Goal: Task Accomplishment & Management: Manage account settings

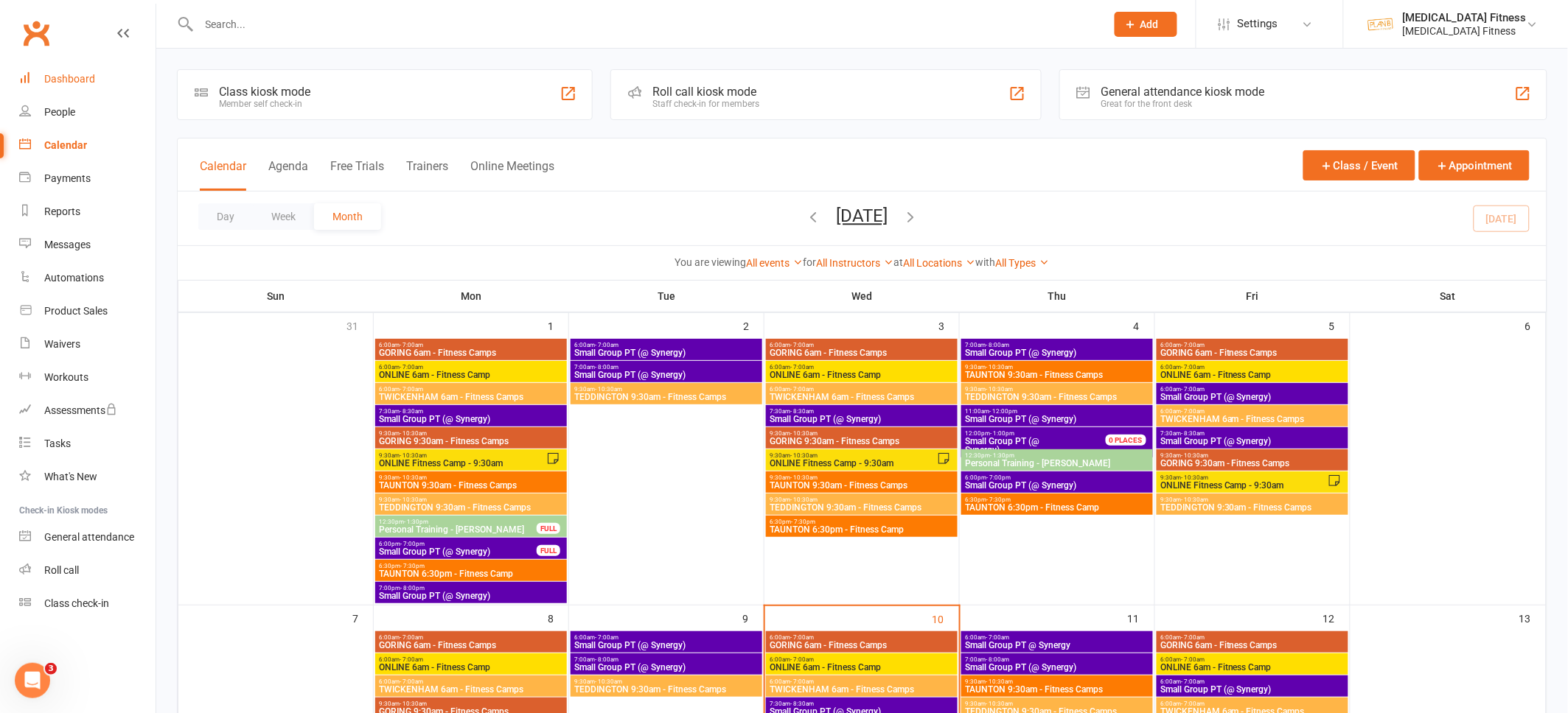
click at [67, 88] on link "Dashboard" at bounding box center [87, 80] width 136 height 33
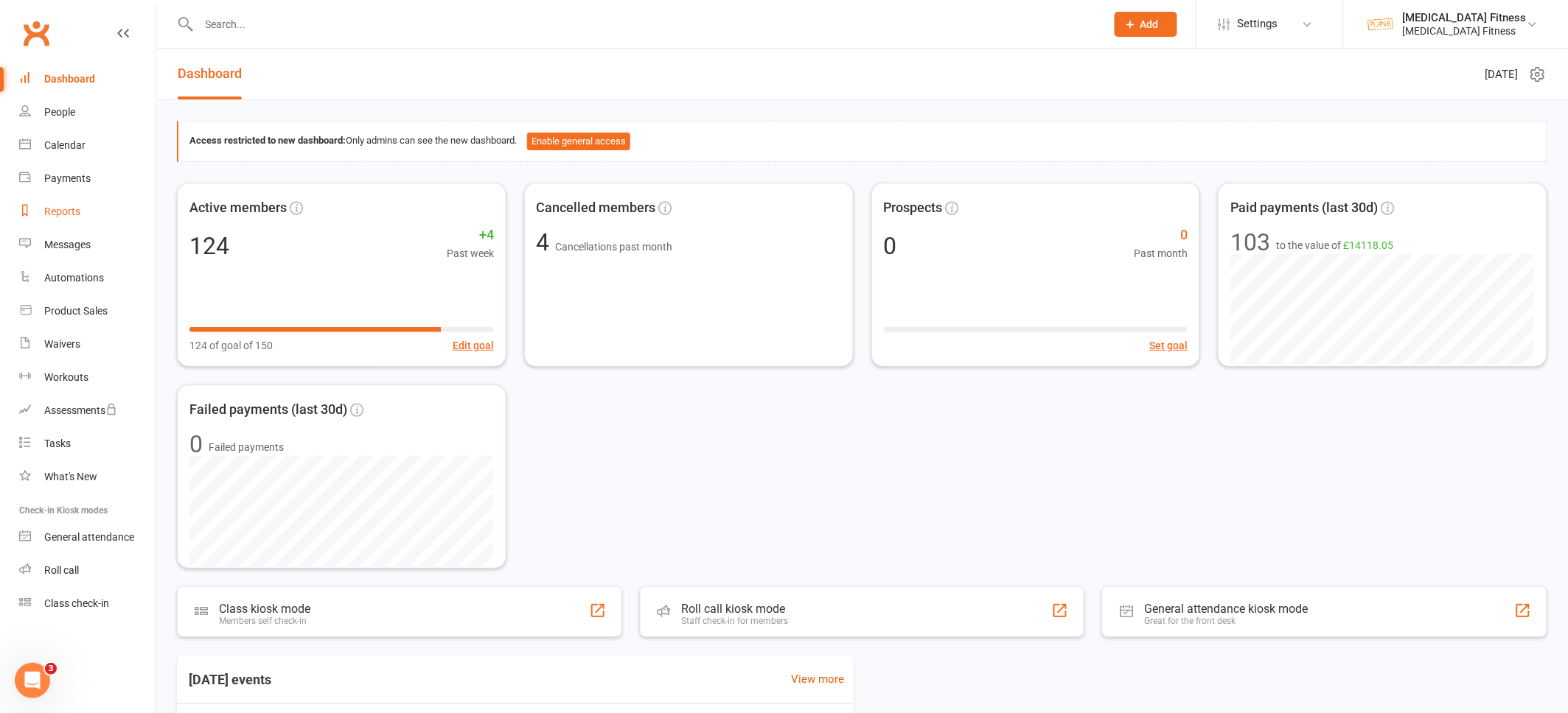
click at [66, 214] on div "Reports" at bounding box center [62, 211] width 36 height 12
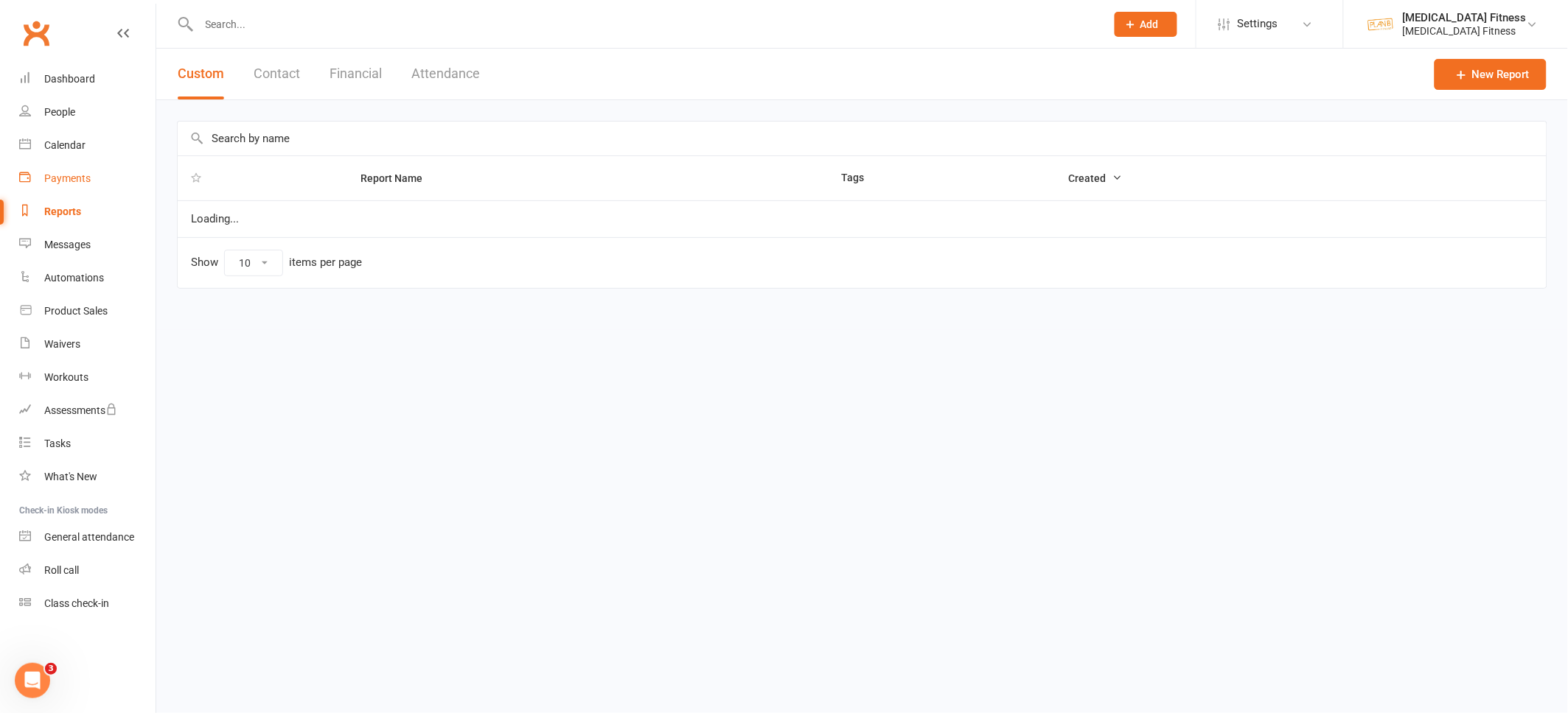
click at [66, 177] on div "Payments" at bounding box center [67, 179] width 46 height 12
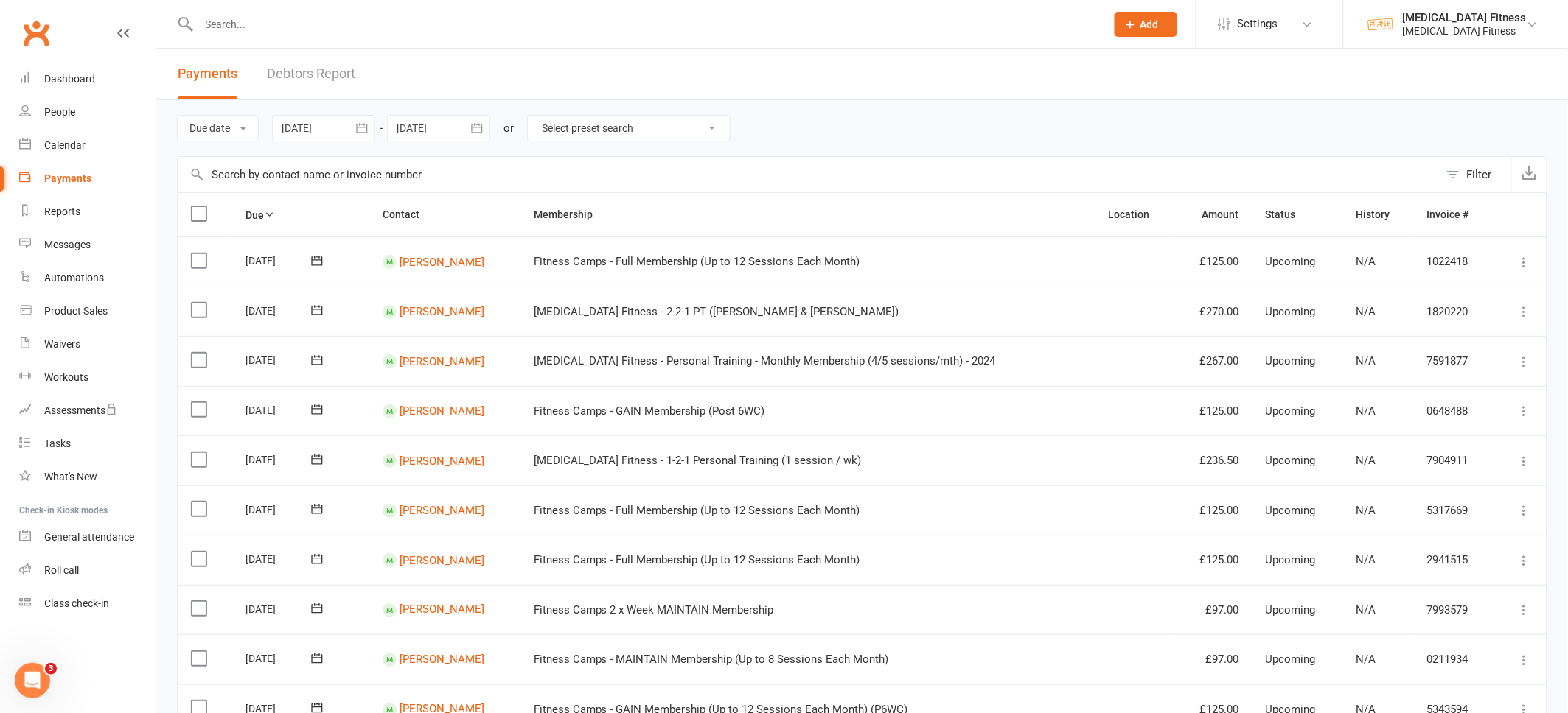
click at [355, 133] on button "button" at bounding box center [361, 128] width 27 height 27
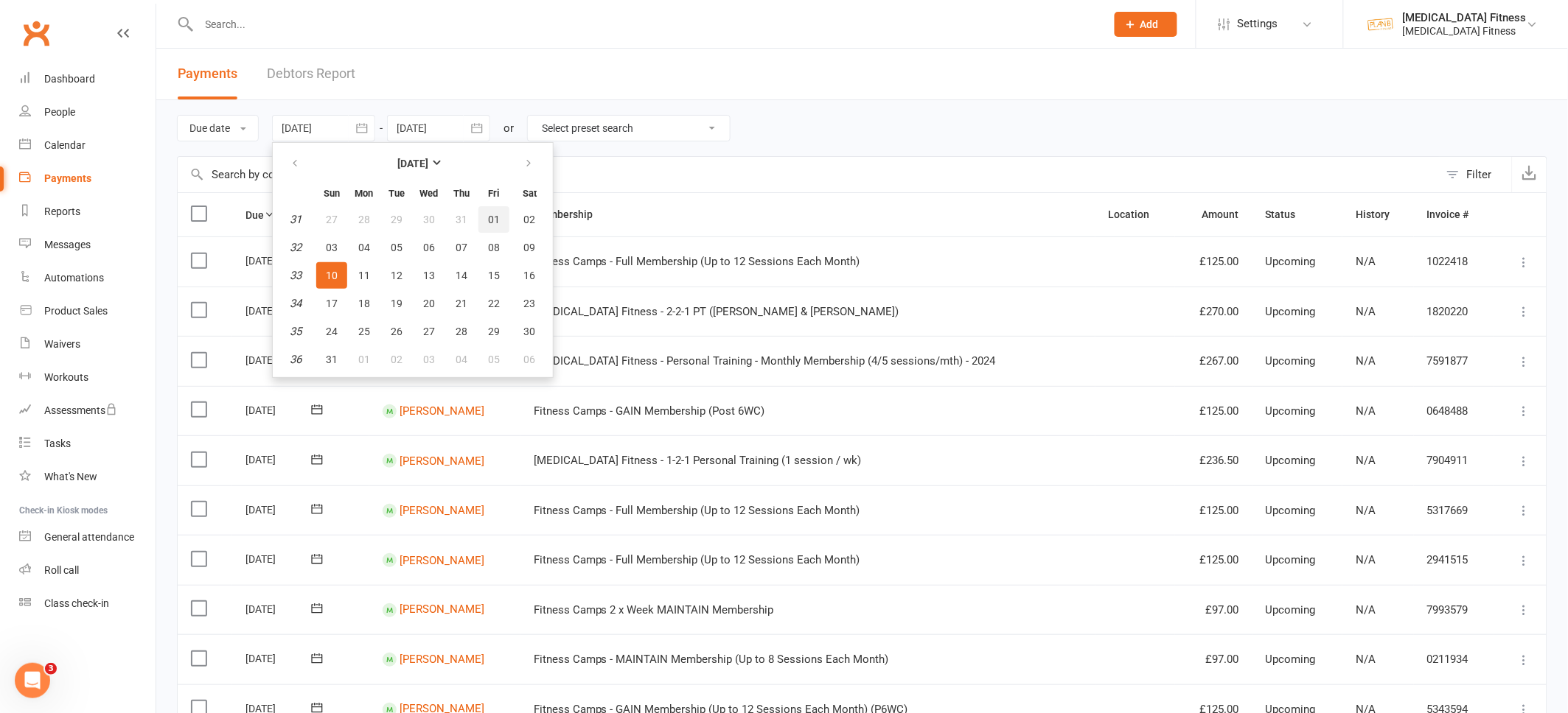
click at [488, 214] on span "01" at bounding box center [494, 220] width 12 height 12
type input "[DATE]"
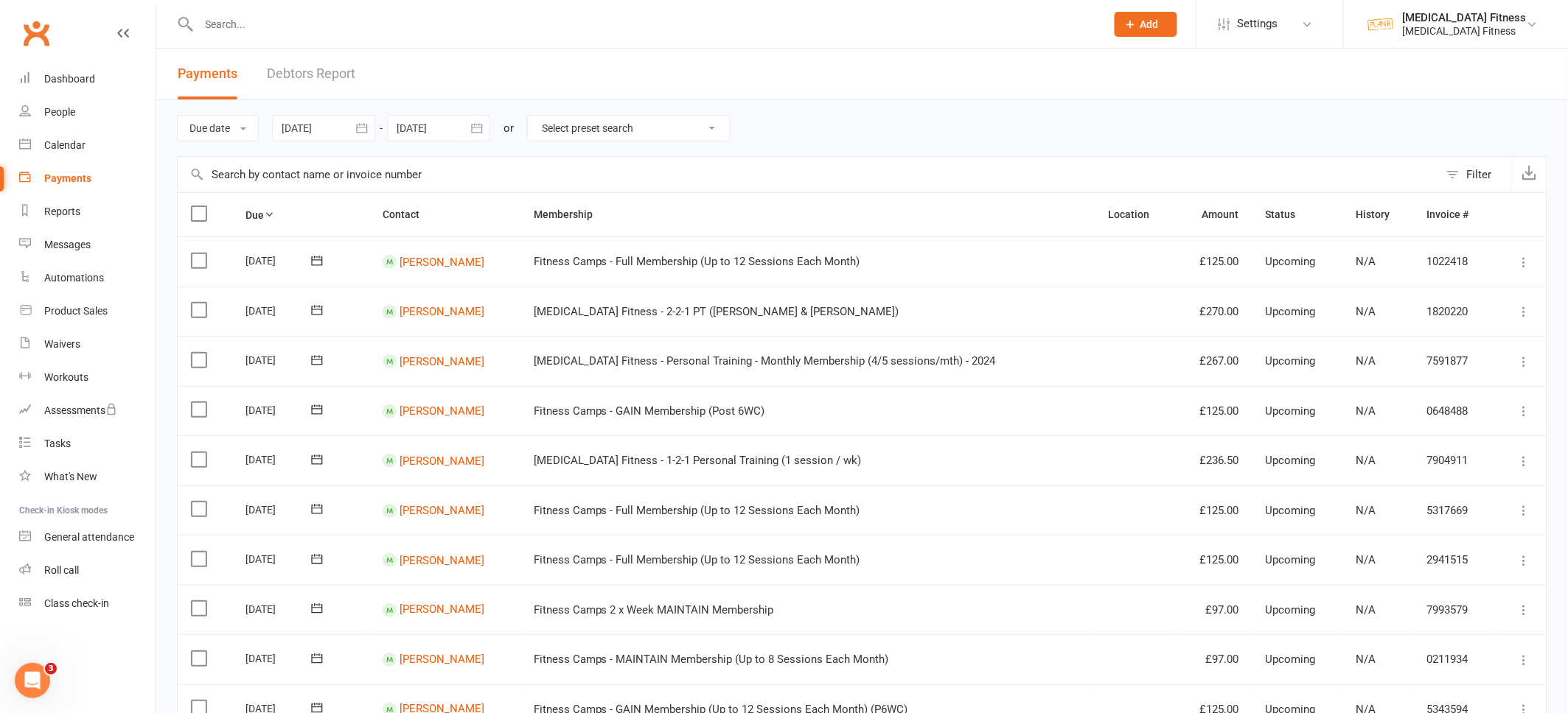
click at [451, 127] on div at bounding box center [439, 128] width 103 height 27
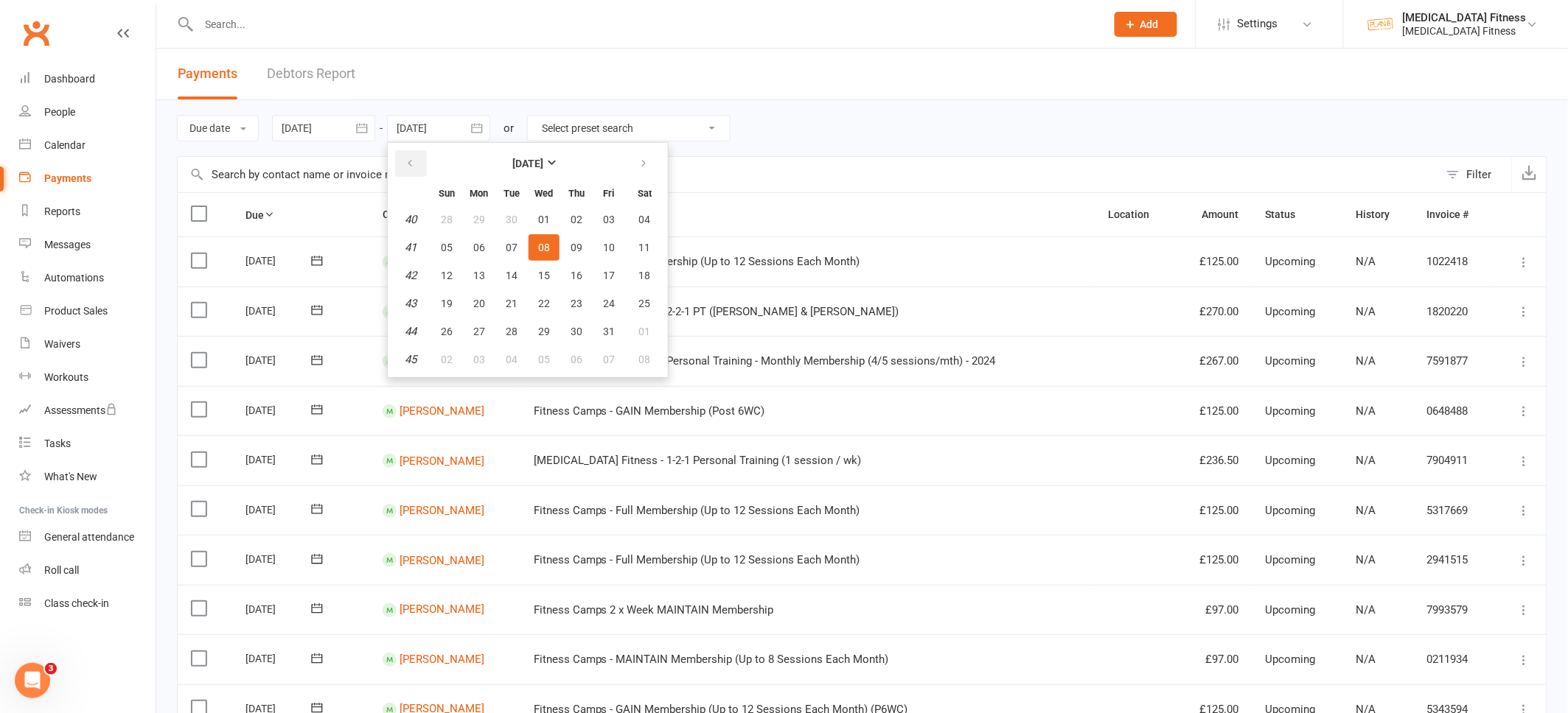
click at [419, 164] on button "button" at bounding box center [411, 163] width 32 height 27
click at [452, 354] on span "31" at bounding box center [447, 360] width 12 height 12
type input "[DATE]"
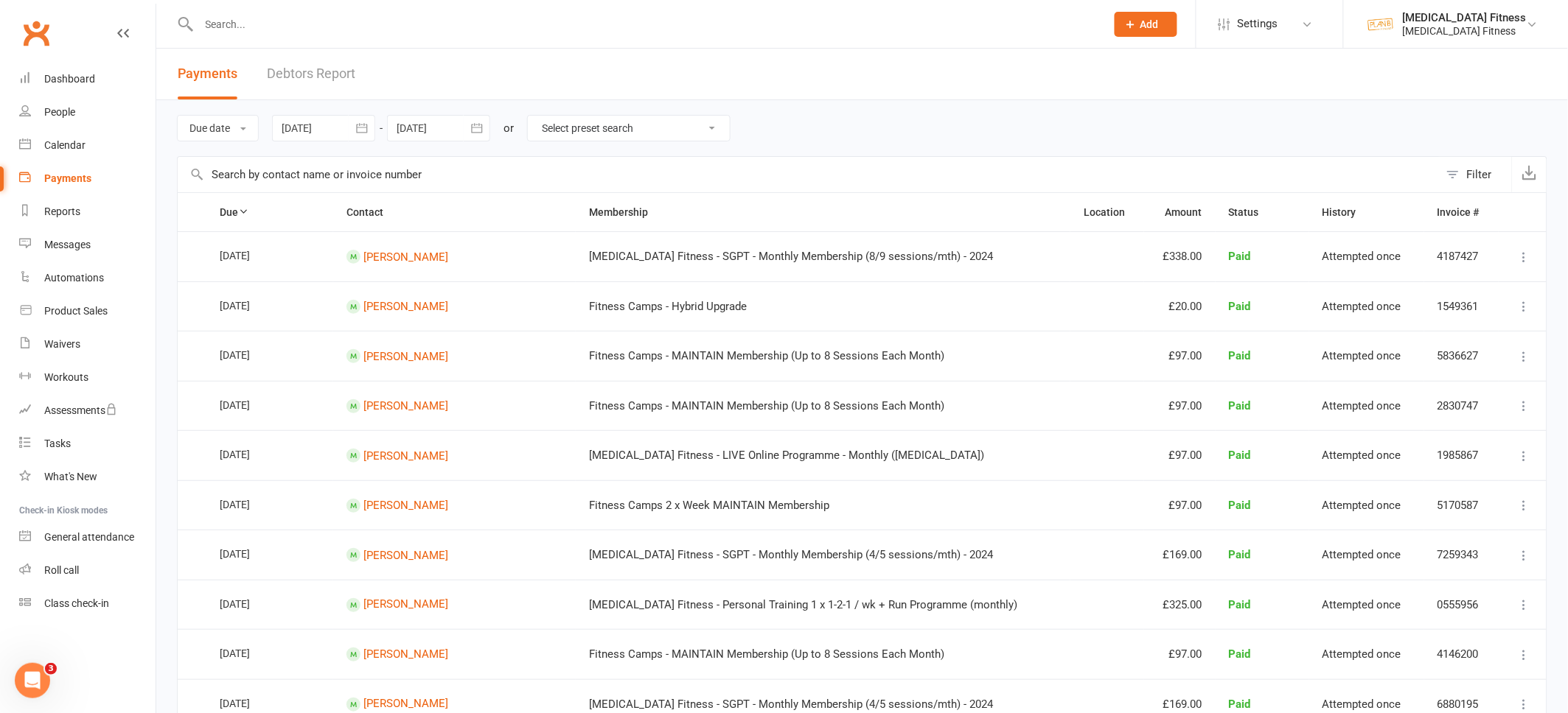
click at [613, 132] on select "Select preset search All failures All skipped payments All pending payments Suc…" at bounding box center [628, 128] width 202 height 25
click at [1451, 184] on button "Filter" at bounding box center [1475, 174] width 73 height 36
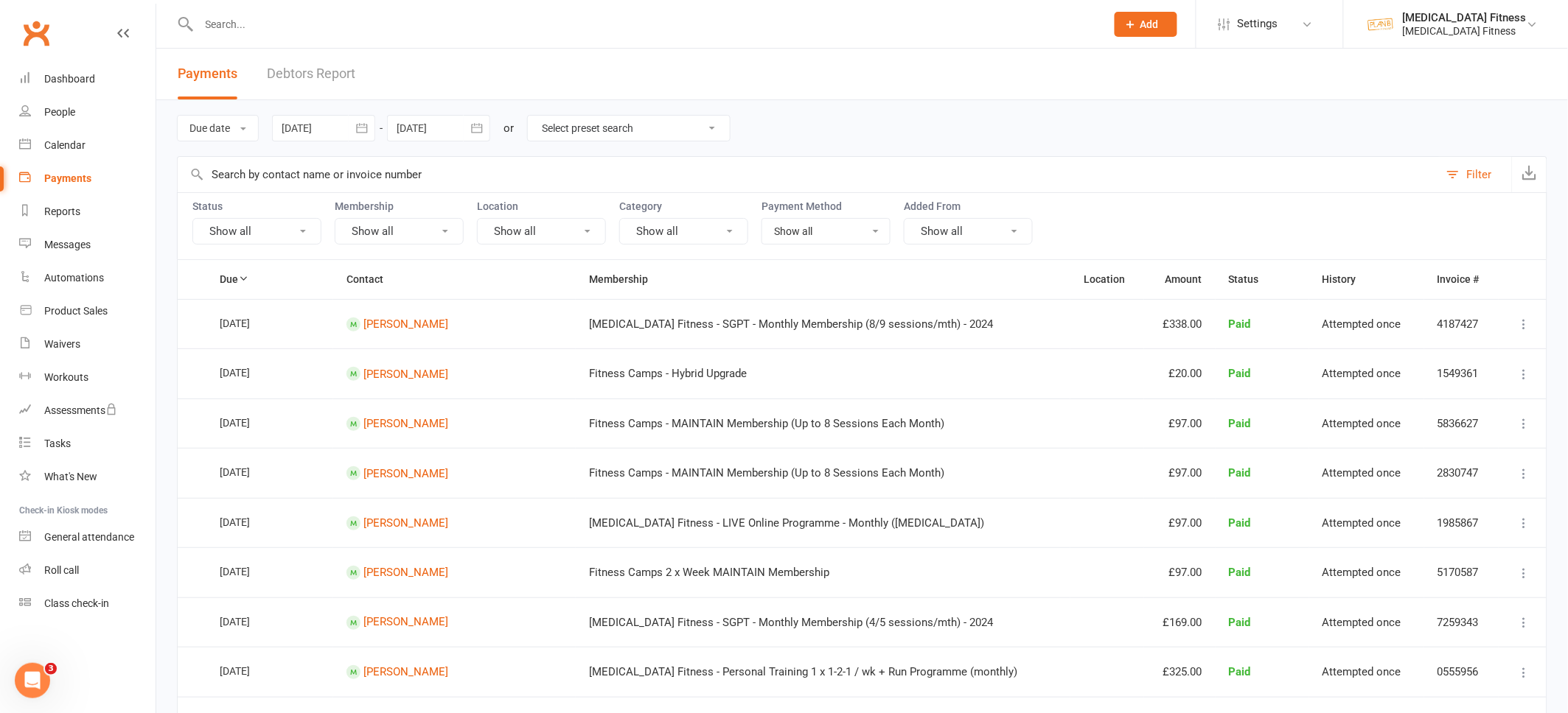
click at [276, 231] on button "Show all" at bounding box center [257, 231] width 129 height 27
click at [239, 351] on link "Paid" at bounding box center [274, 353] width 163 height 30
click at [408, 231] on button "Show all" at bounding box center [399, 231] width 129 height 27
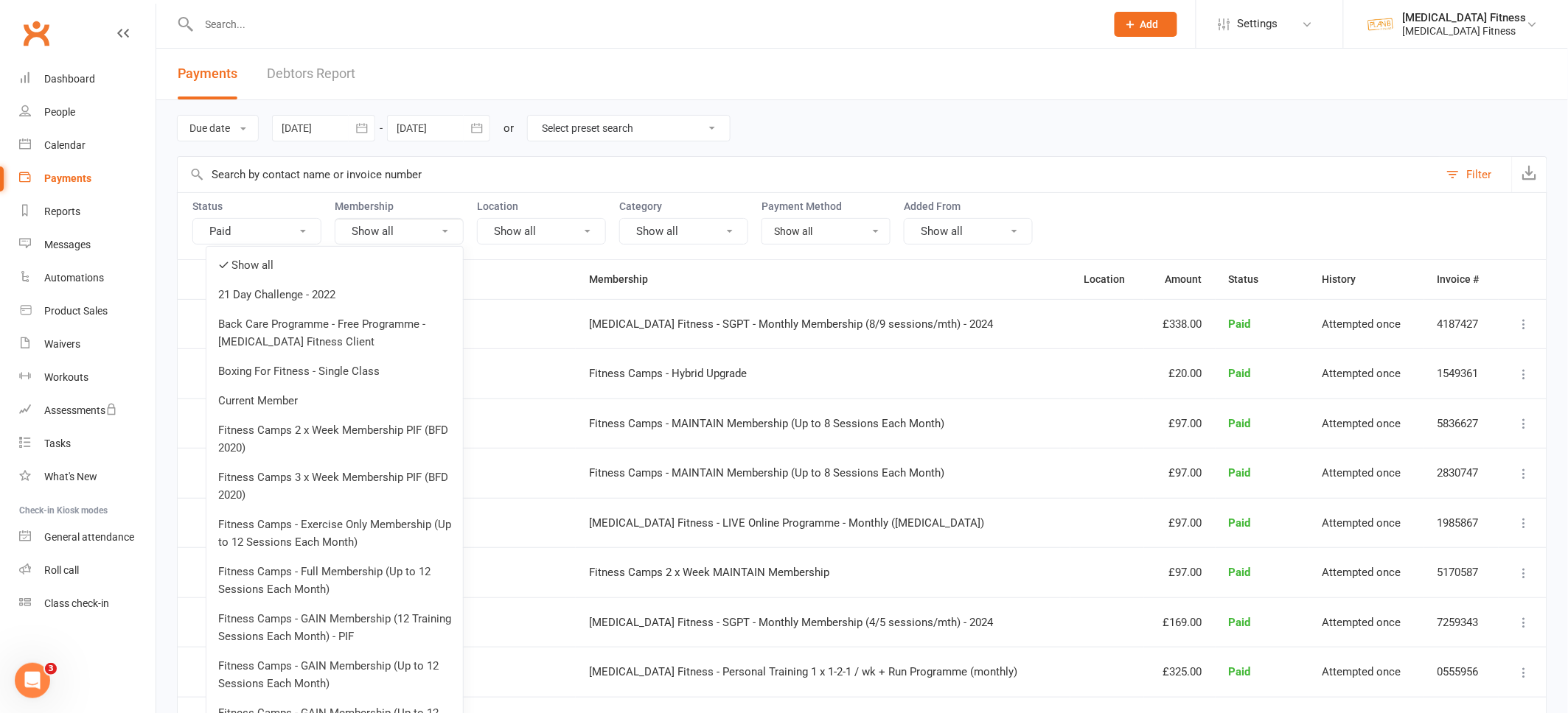
click at [408, 231] on button "Show all" at bounding box center [399, 231] width 129 height 27
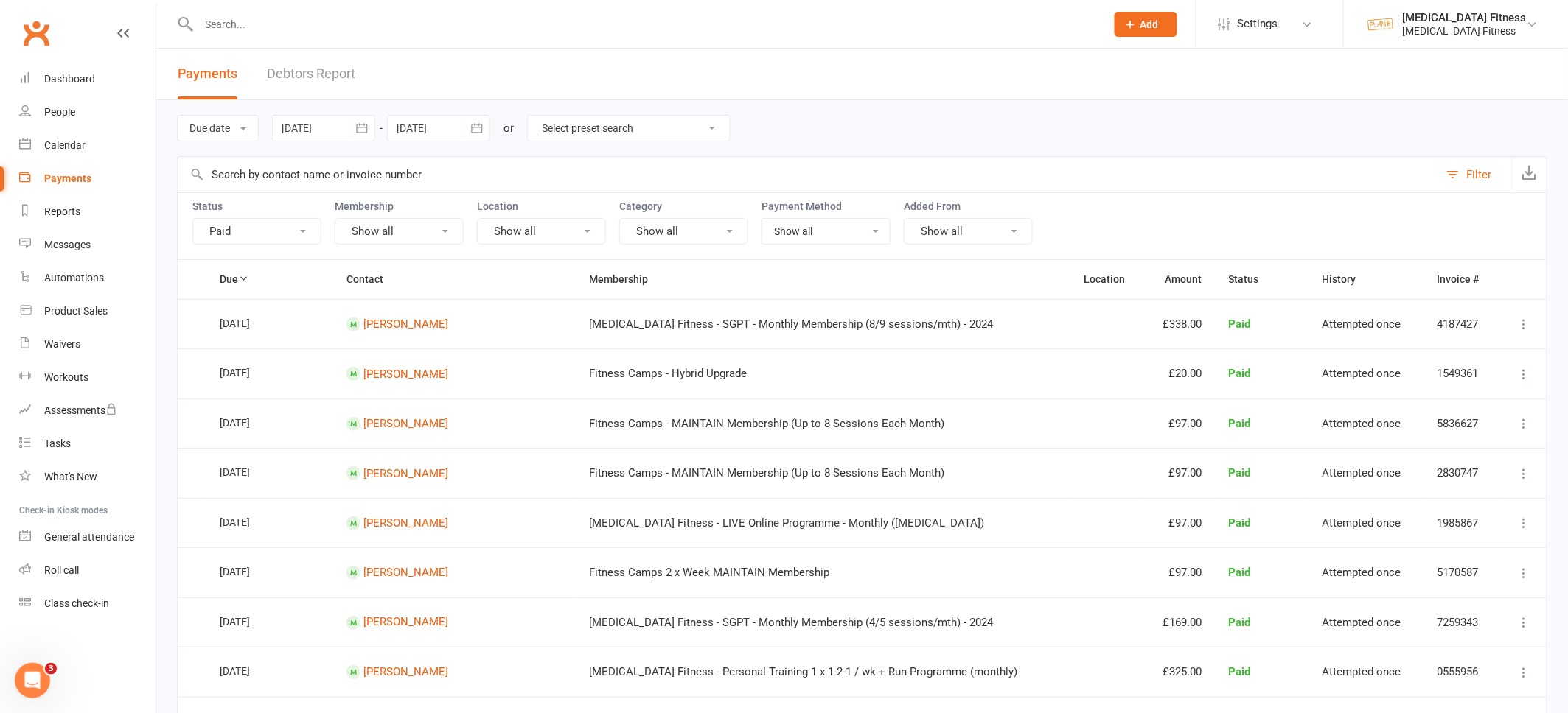
click at [442, 221] on button "Show all" at bounding box center [399, 231] width 129 height 27
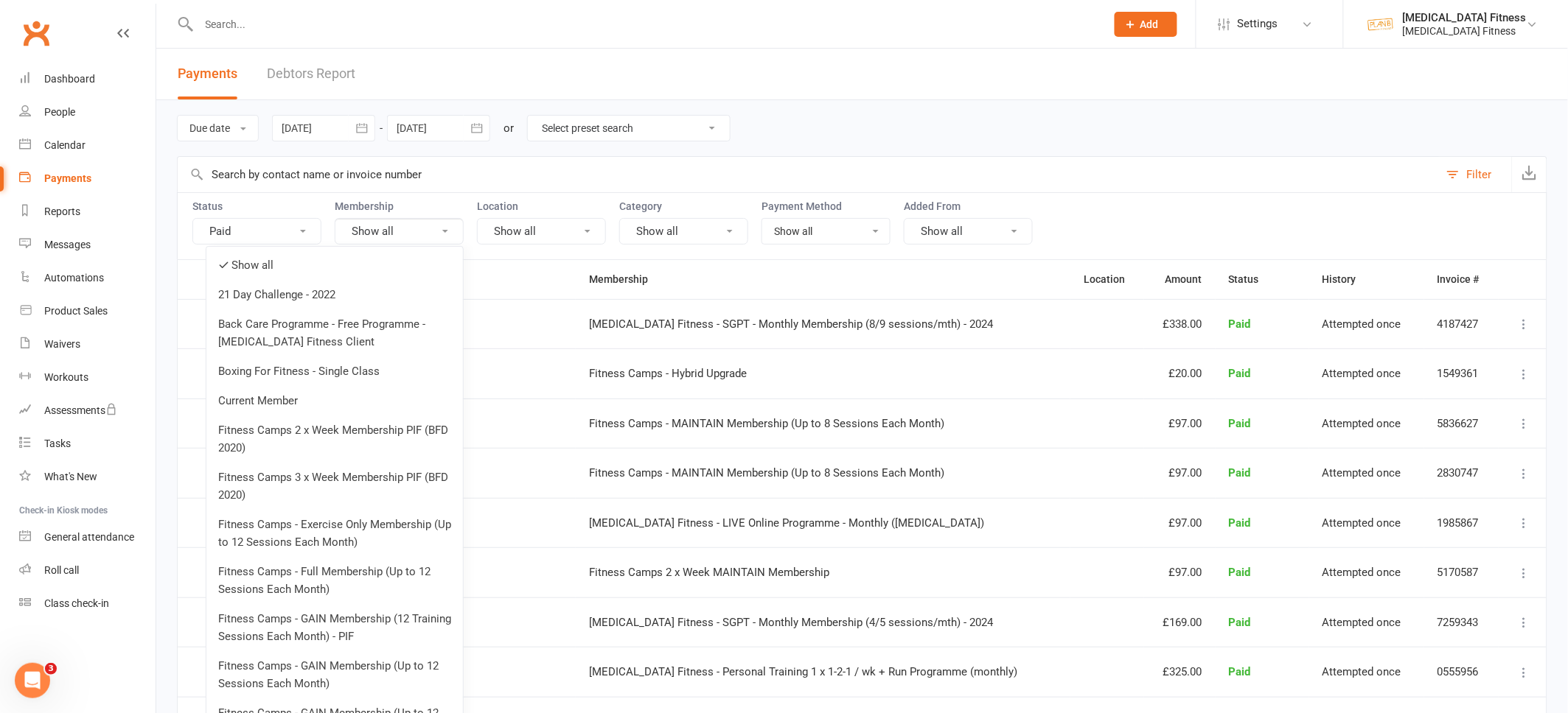
click at [410, 243] on button "Show all" at bounding box center [399, 231] width 129 height 27
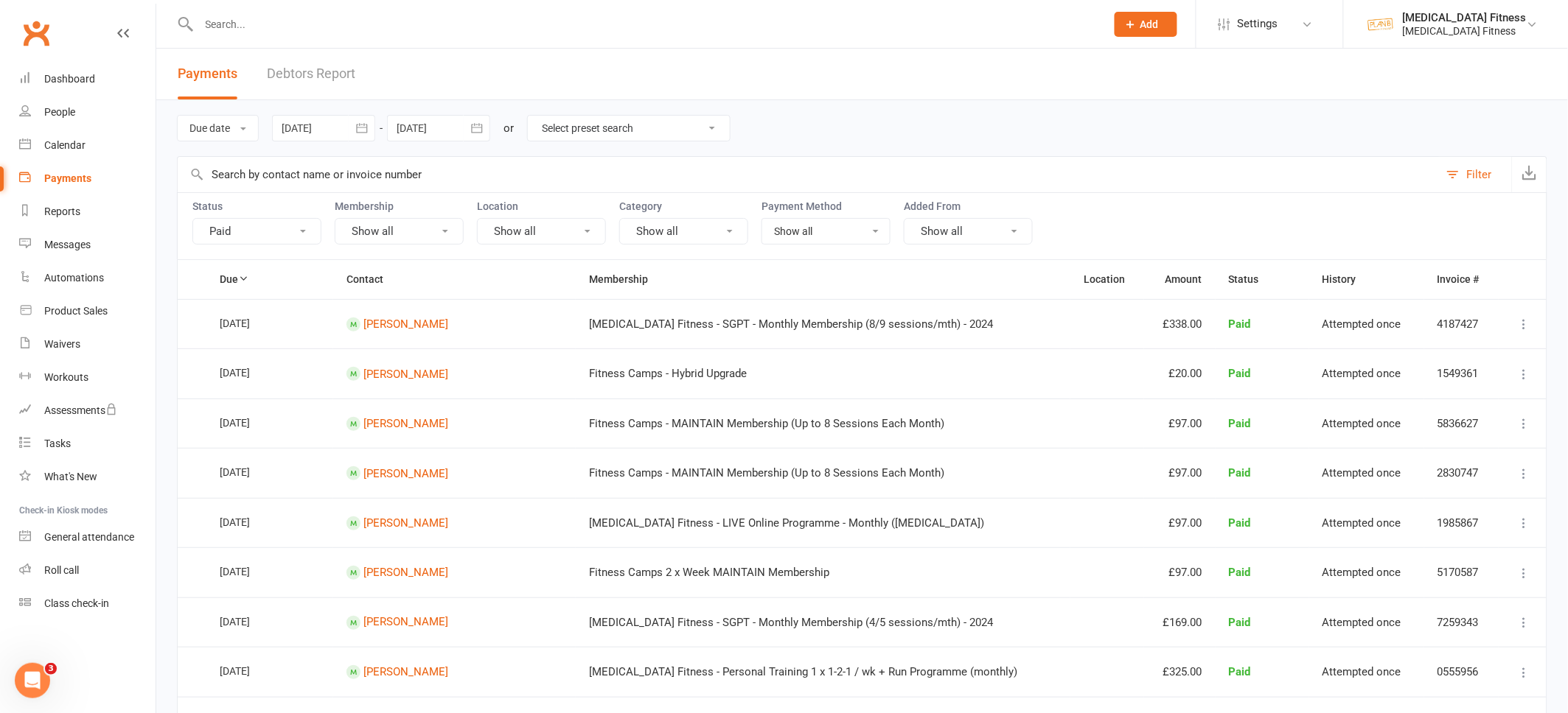
click at [507, 232] on button "Show all" at bounding box center [541, 231] width 129 height 27
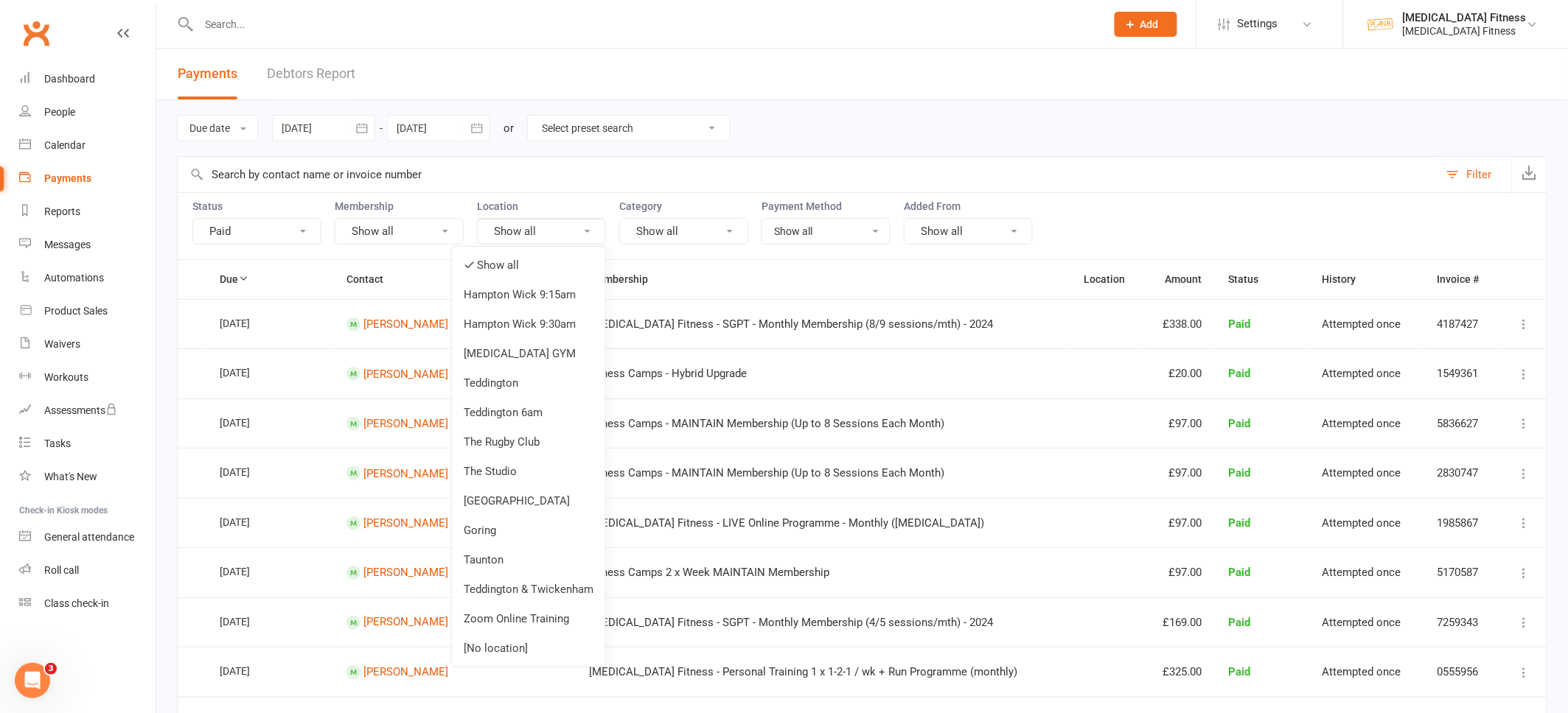
click at [653, 214] on div "Category Show all" at bounding box center [684, 223] width 129 height 44
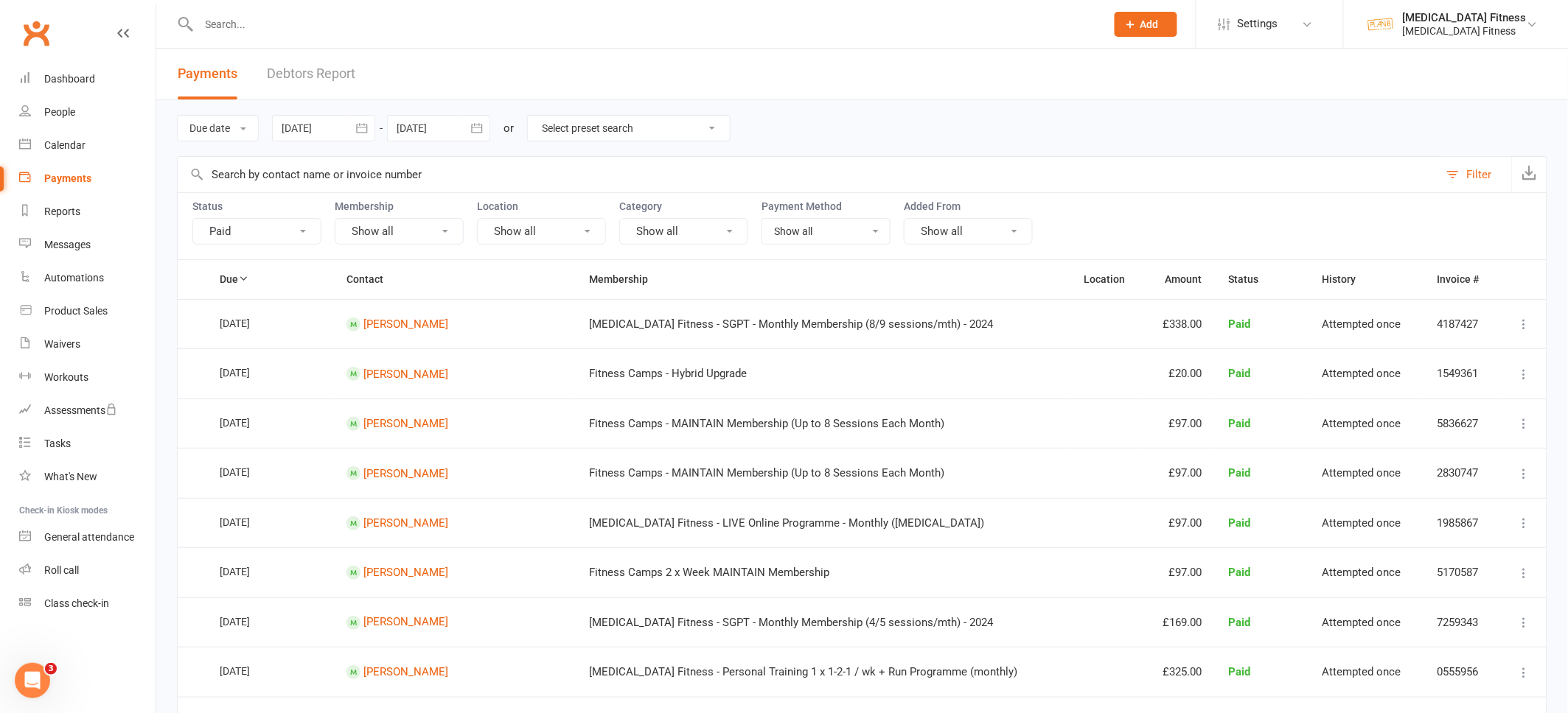
click at [653, 224] on button "Show all" at bounding box center [684, 231] width 129 height 27
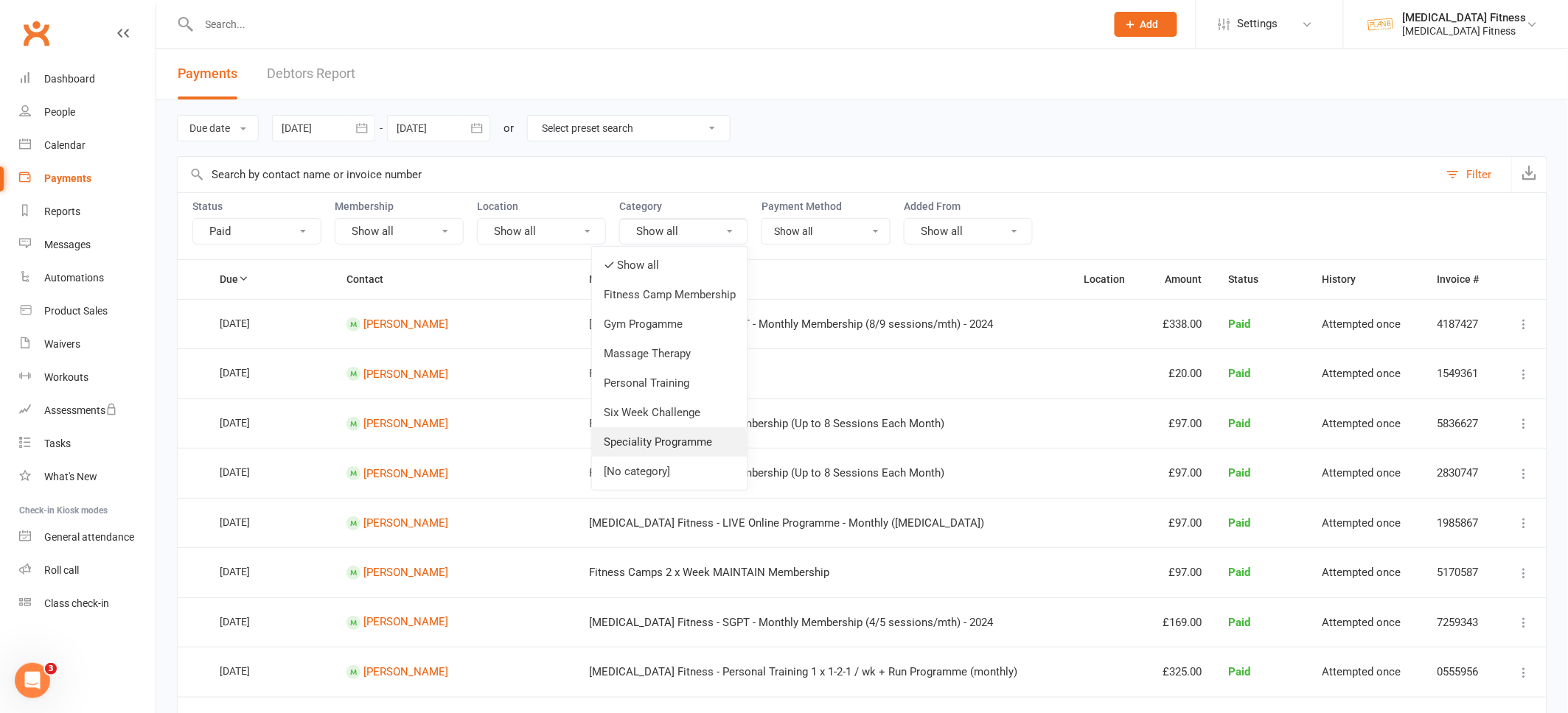
click at [622, 442] on link "Speciality Programme" at bounding box center [669, 442] width 155 height 30
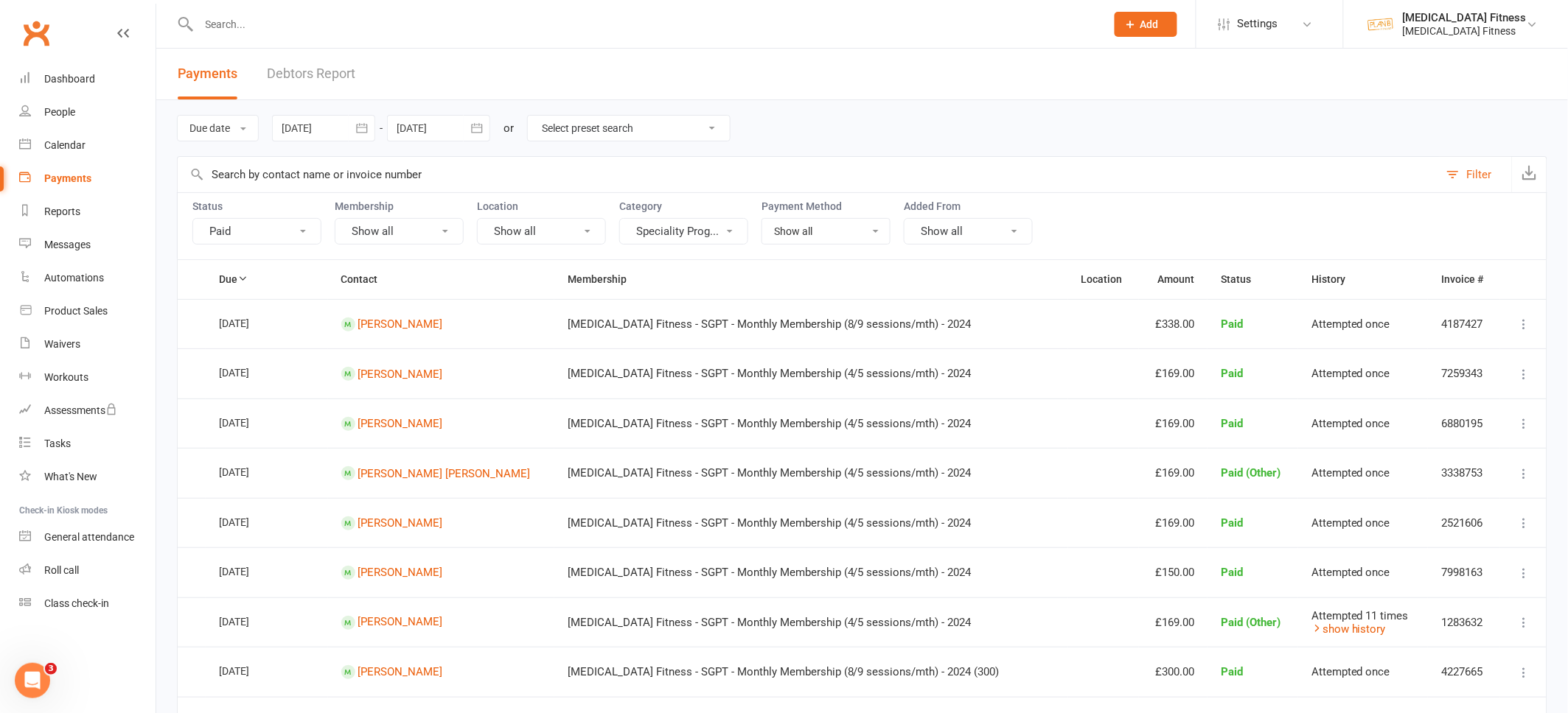
click at [355, 136] on button "button" at bounding box center [361, 128] width 27 height 27
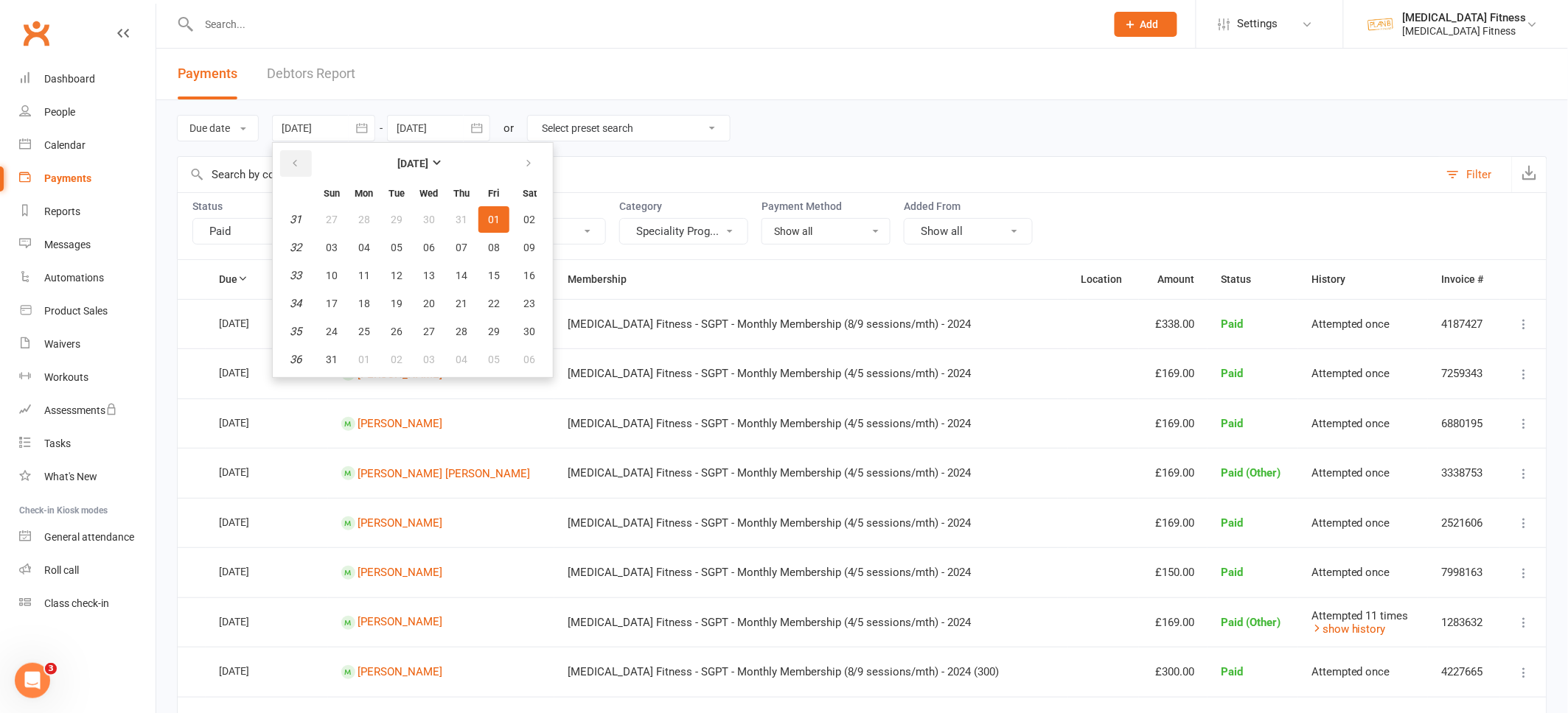
click at [308, 166] on button "button" at bounding box center [296, 163] width 32 height 27
click at [395, 219] on span "01" at bounding box center [396, 220] width 12 height 12
type input "[DATE]"
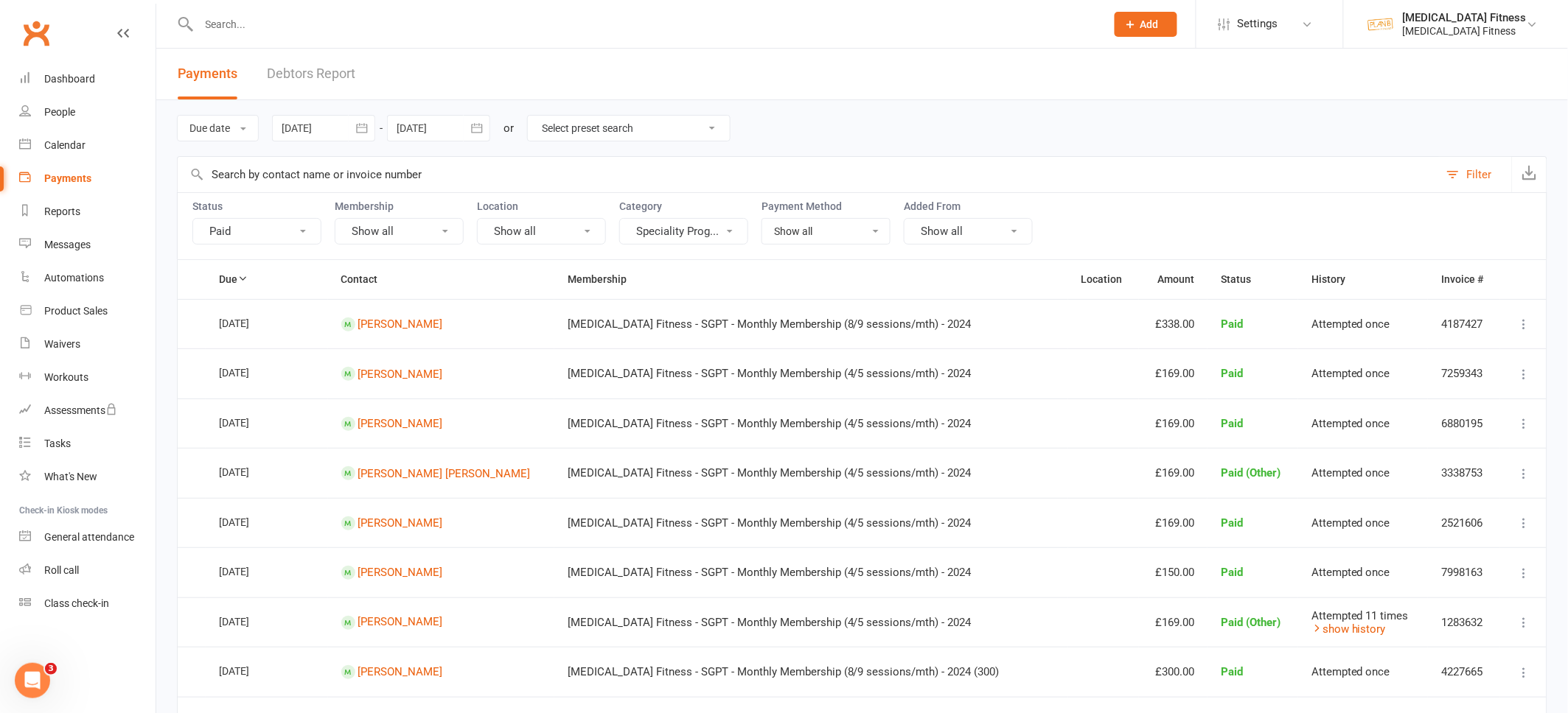
click at [449, 127] on div at bounding box center [439, 128] width 103 height 27
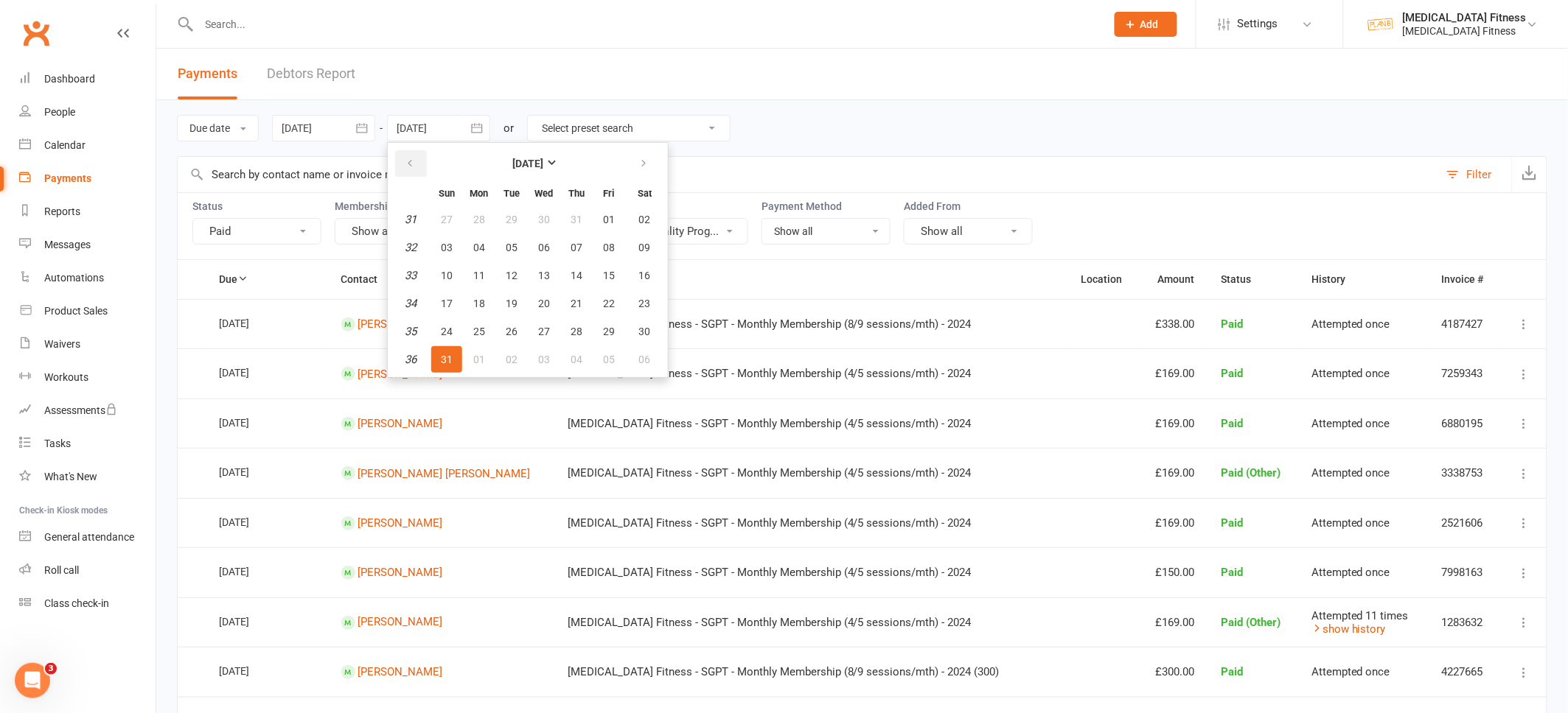
click at [411, 170] on button "button" at bounding box center [411, 163] width 32 height 27
click at [573, 327] on span "31" at bounding box center [577, 332] width 12 height 12
type input "[DATE]"
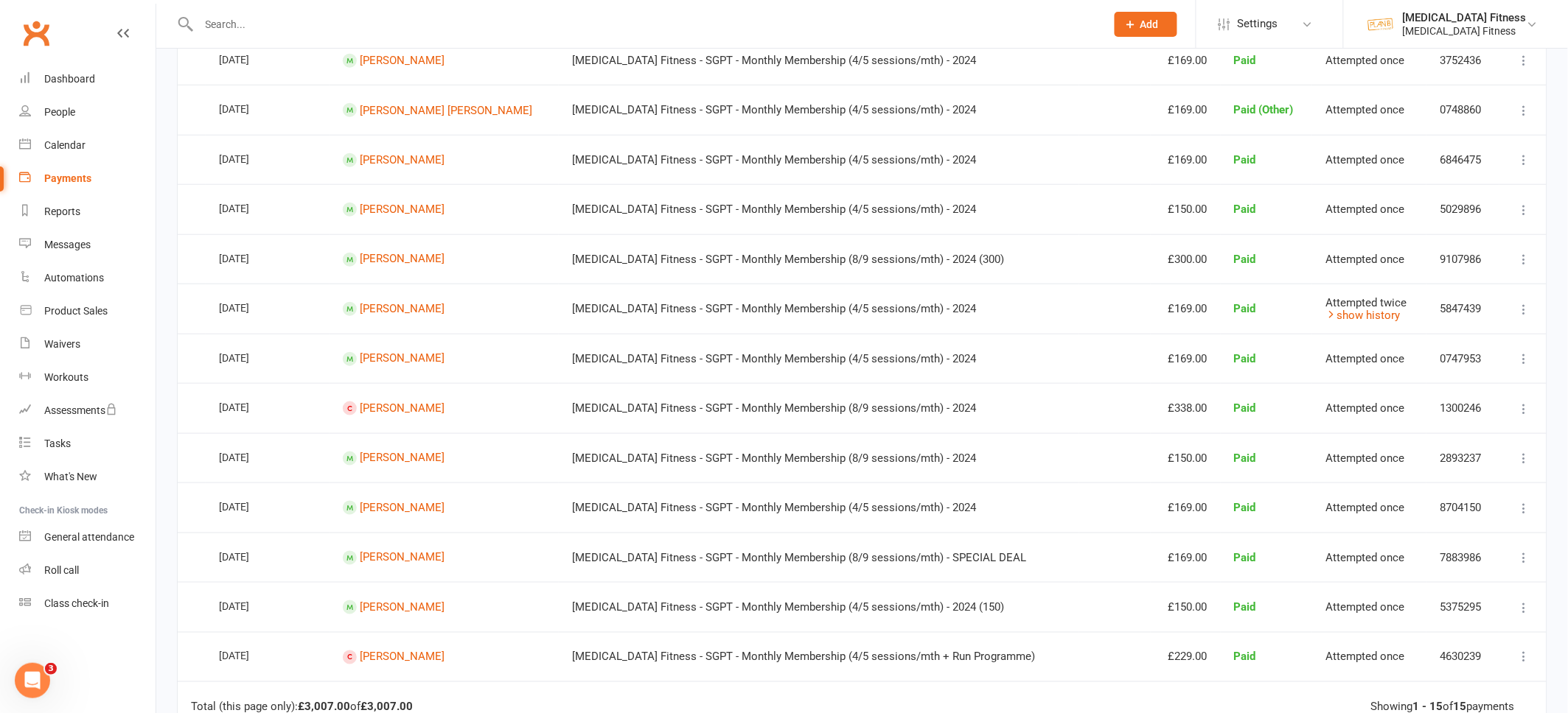
scroll to position [392, 0]
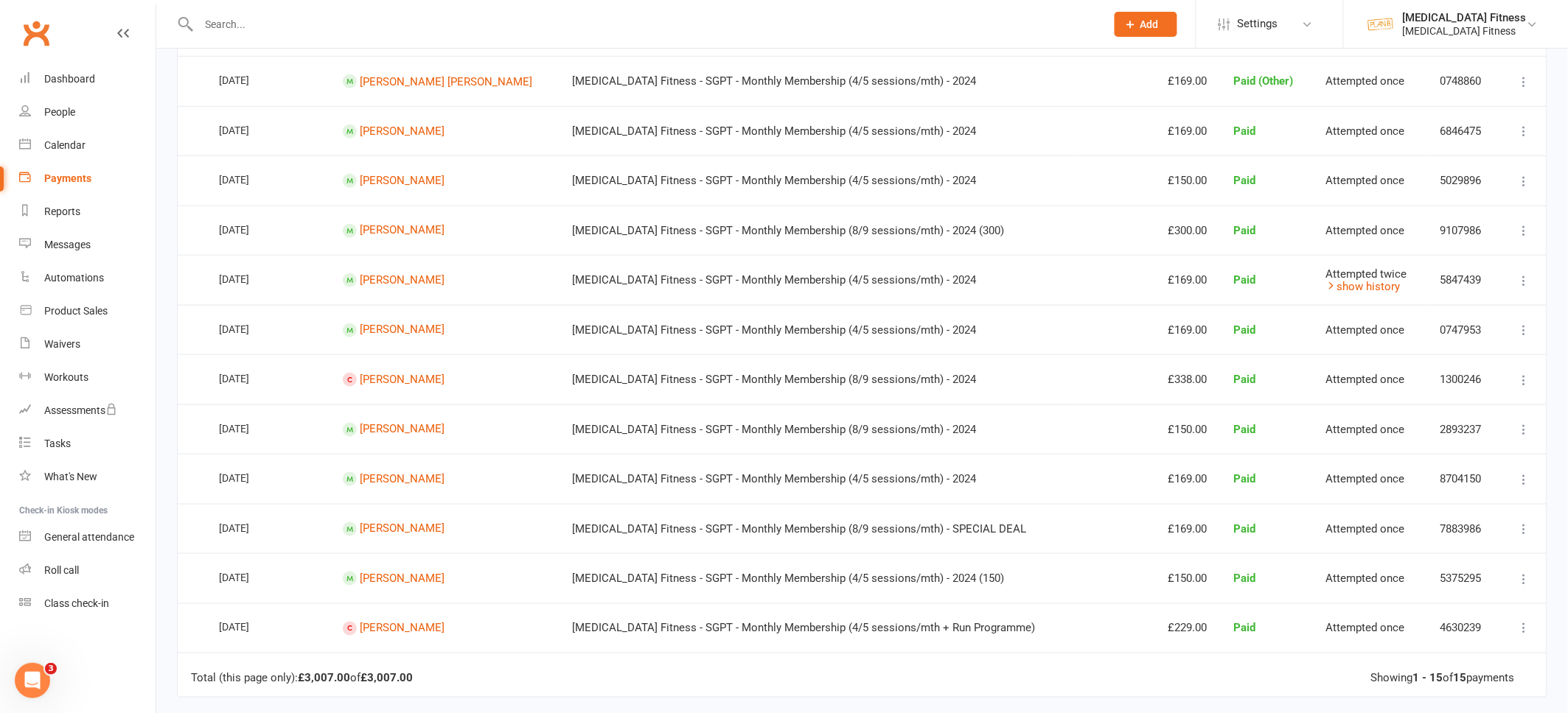
click at [254, 16] on input "text" at bounding box center [645, 23] width 900 height 20
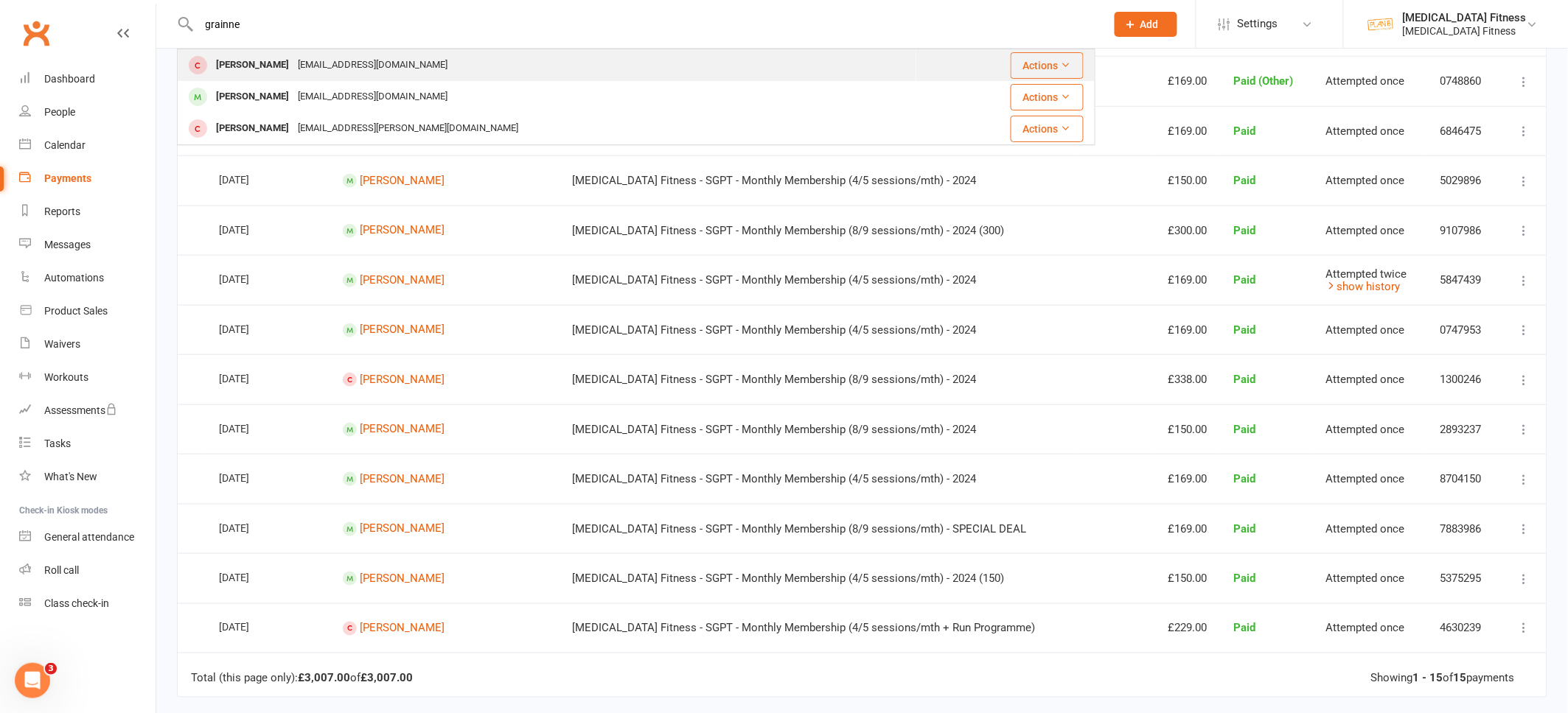
type input "grainne"
click at [261, 62] on div "[PERSON_NAME]" at bounding box center [252, 65] width 82 height 21
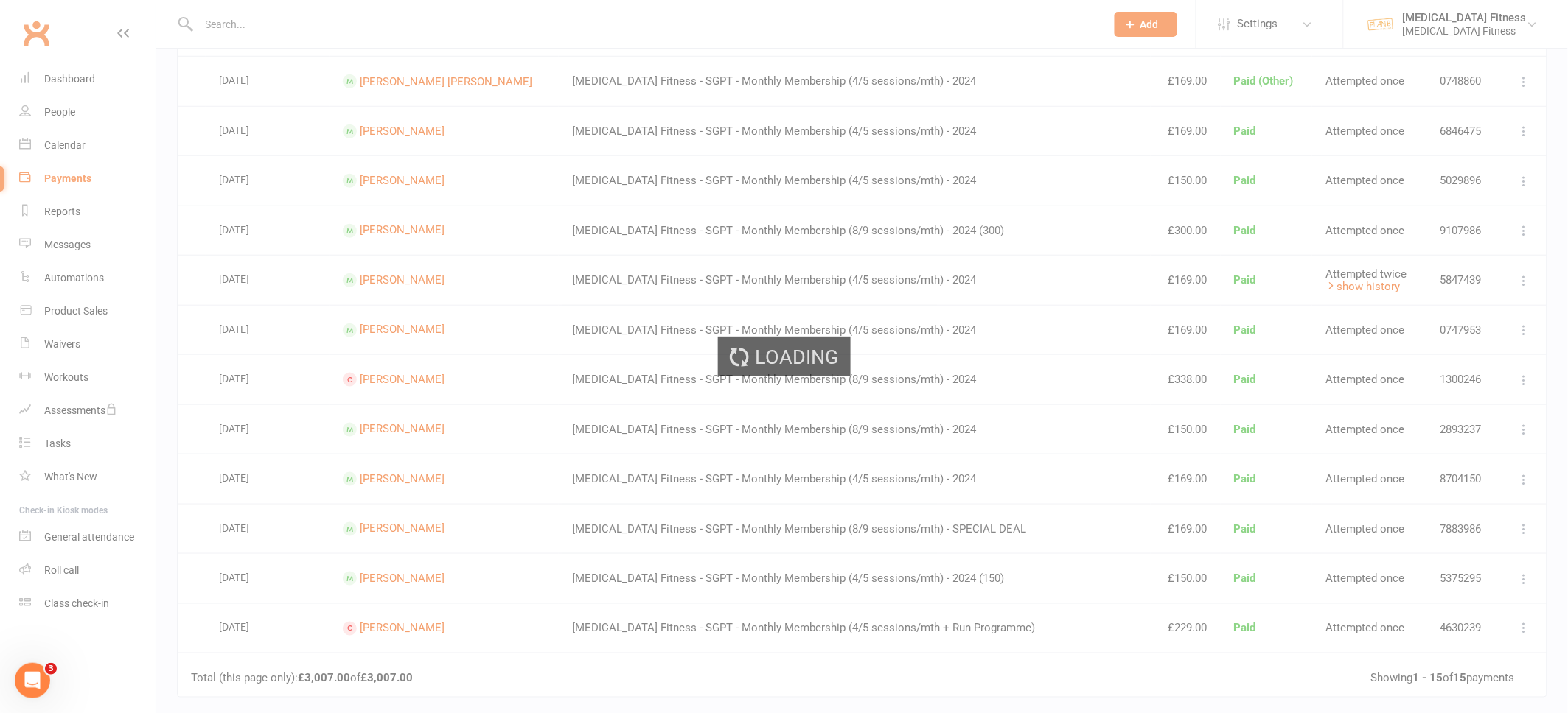
click at [260, 62] on div "Loading" at bounding box center [784, 356] width 1568 height 713
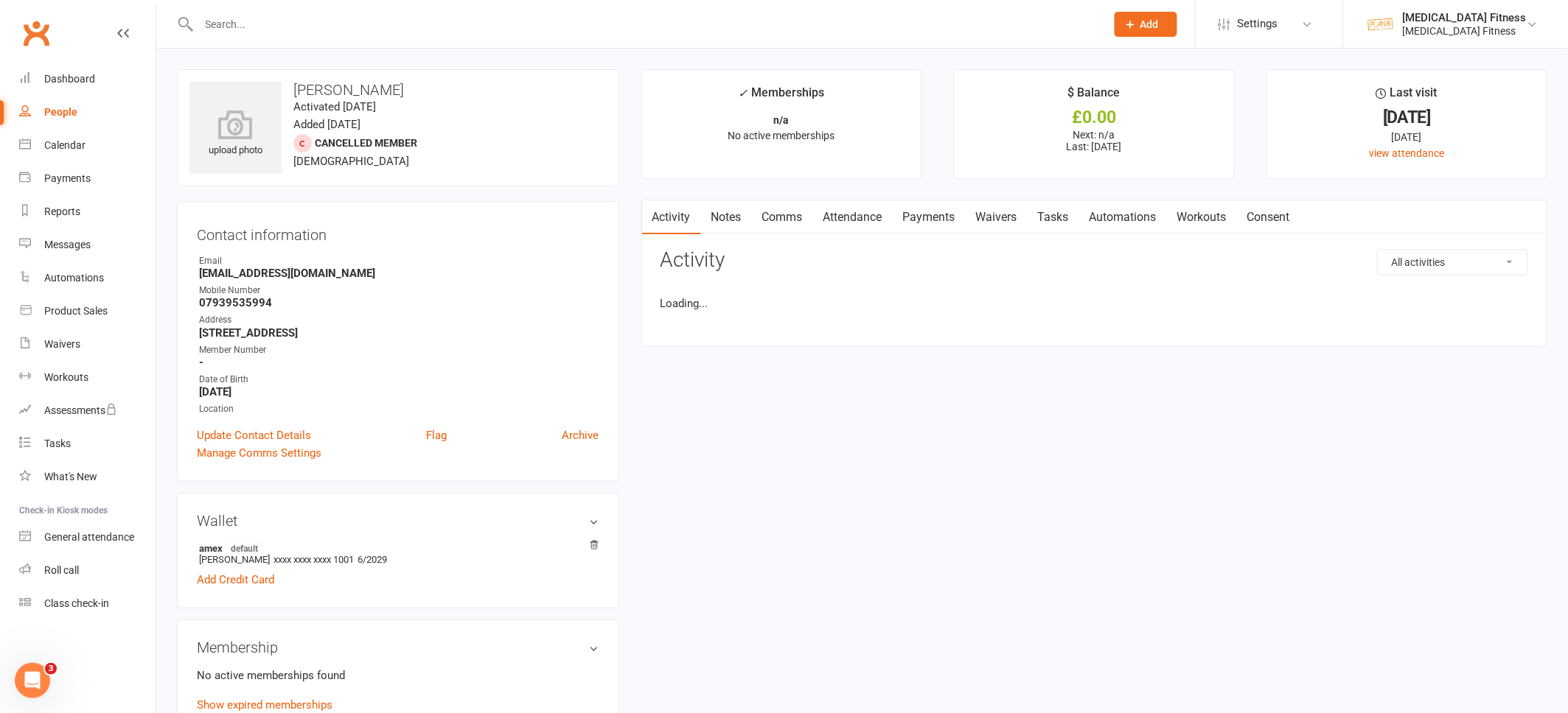
click at [242, 23] on input "text" at bounding box center [645, 23] width 900 height 20
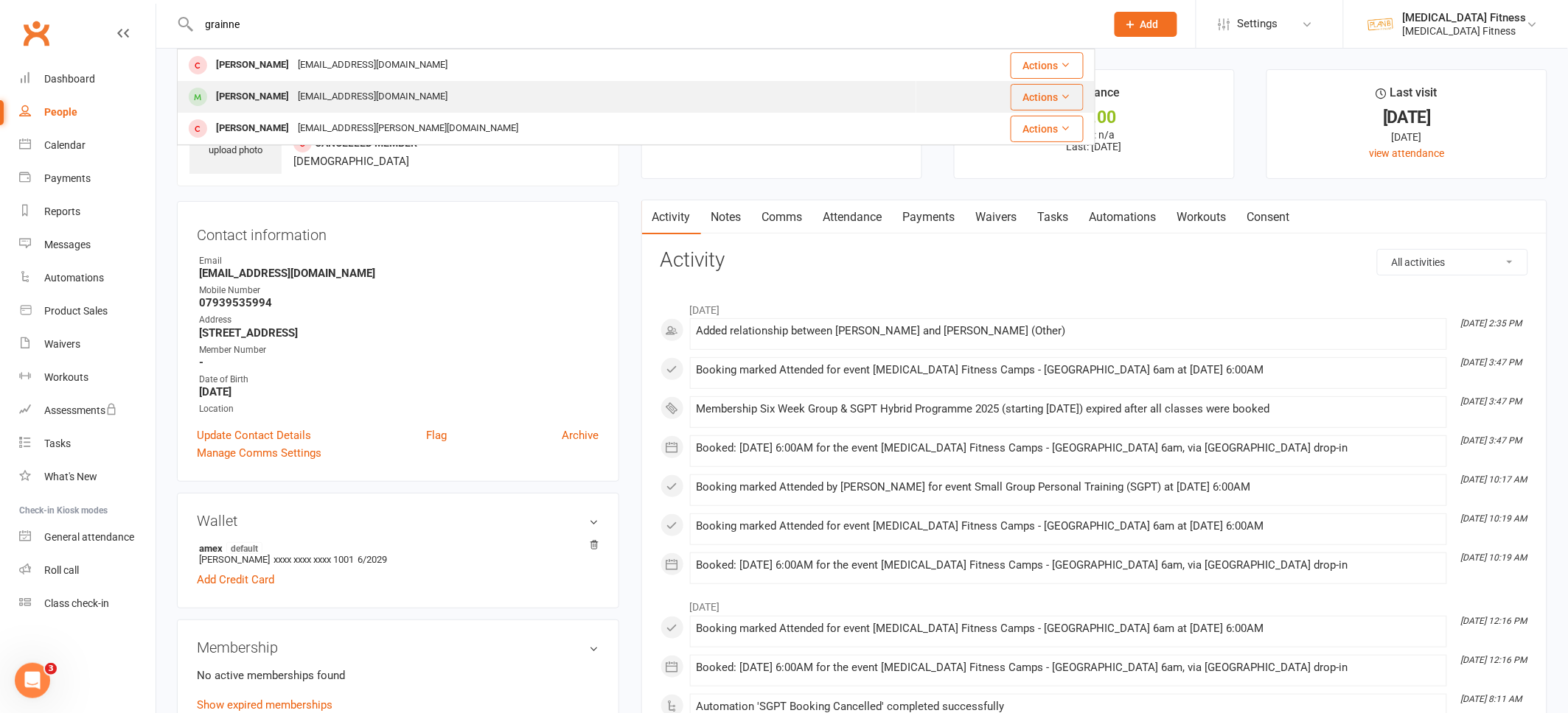
type input "grainne"
click at [247, 99] on div "[PERSON_NAME]" at bounding box center [252, 97] width 82 height 21
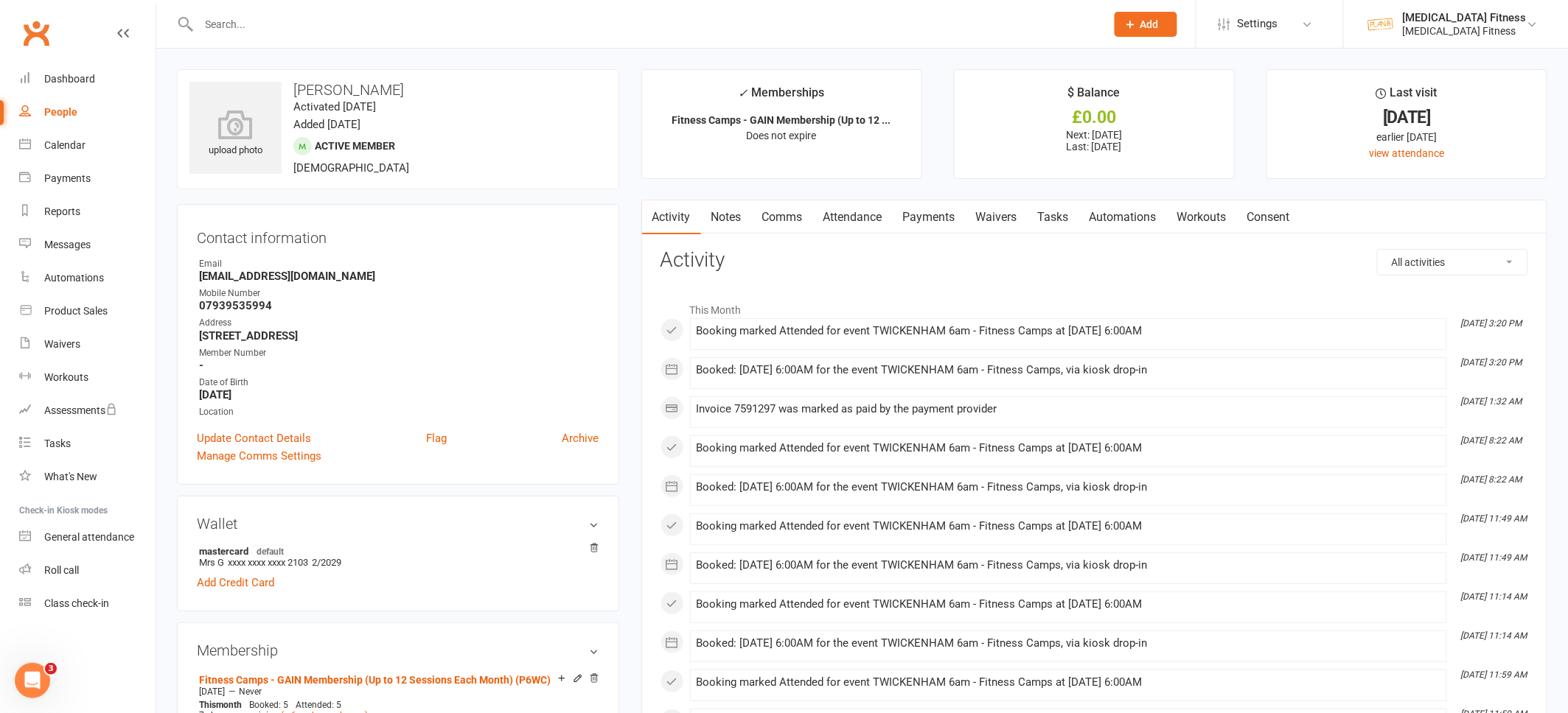
click at [925, 225] on link "Payments" at bounding box center [929, 217] width 73 height 34
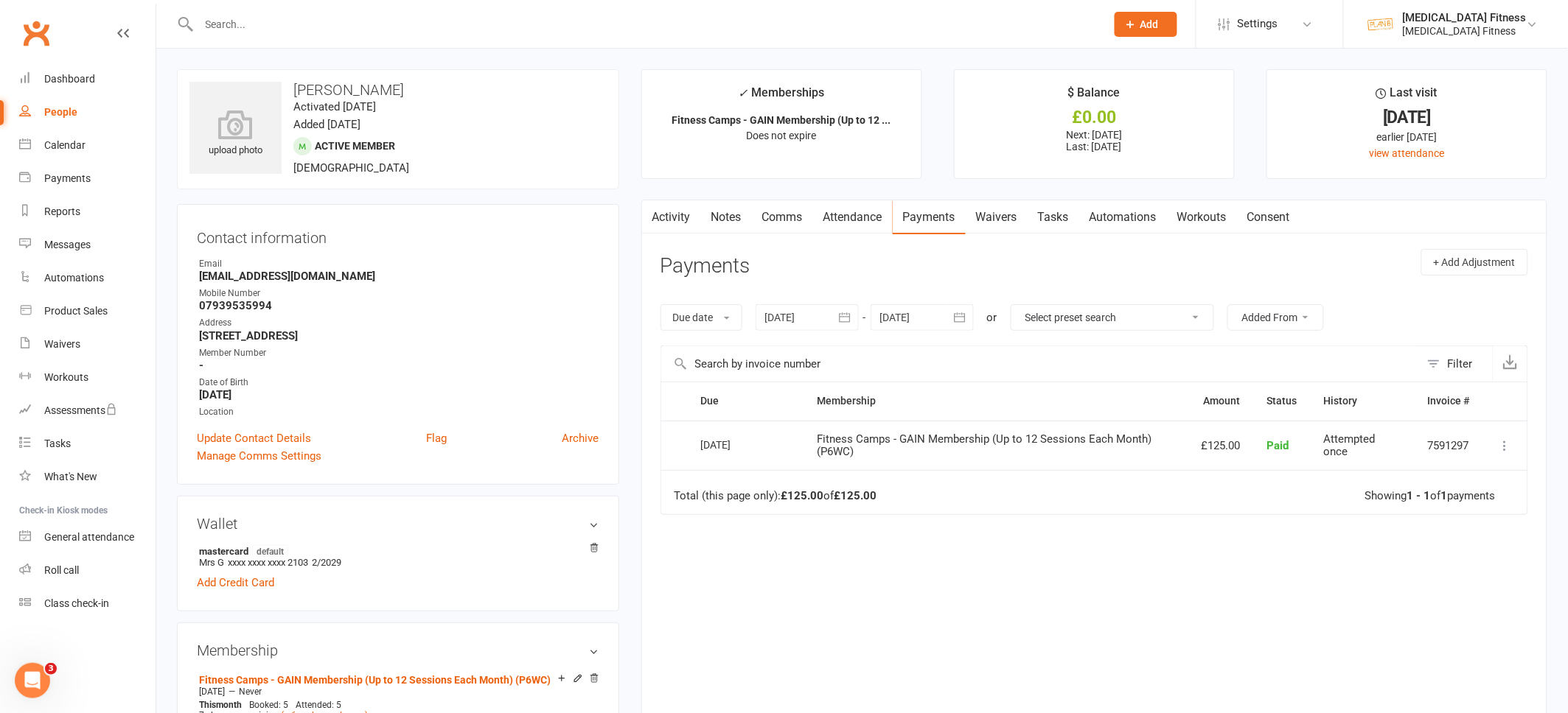
click at [870, 314] on div "[DATE] [DATE] Sun Mon Tue Wed Thu Fri Sat 31 27 28 29 30 31 01 02 32 03 04 05 0…" at bounding box center [865, 317] width 218 height 27
click at [846, 318] on icon "button" at bounding box center [844, 317] width 14 height 14
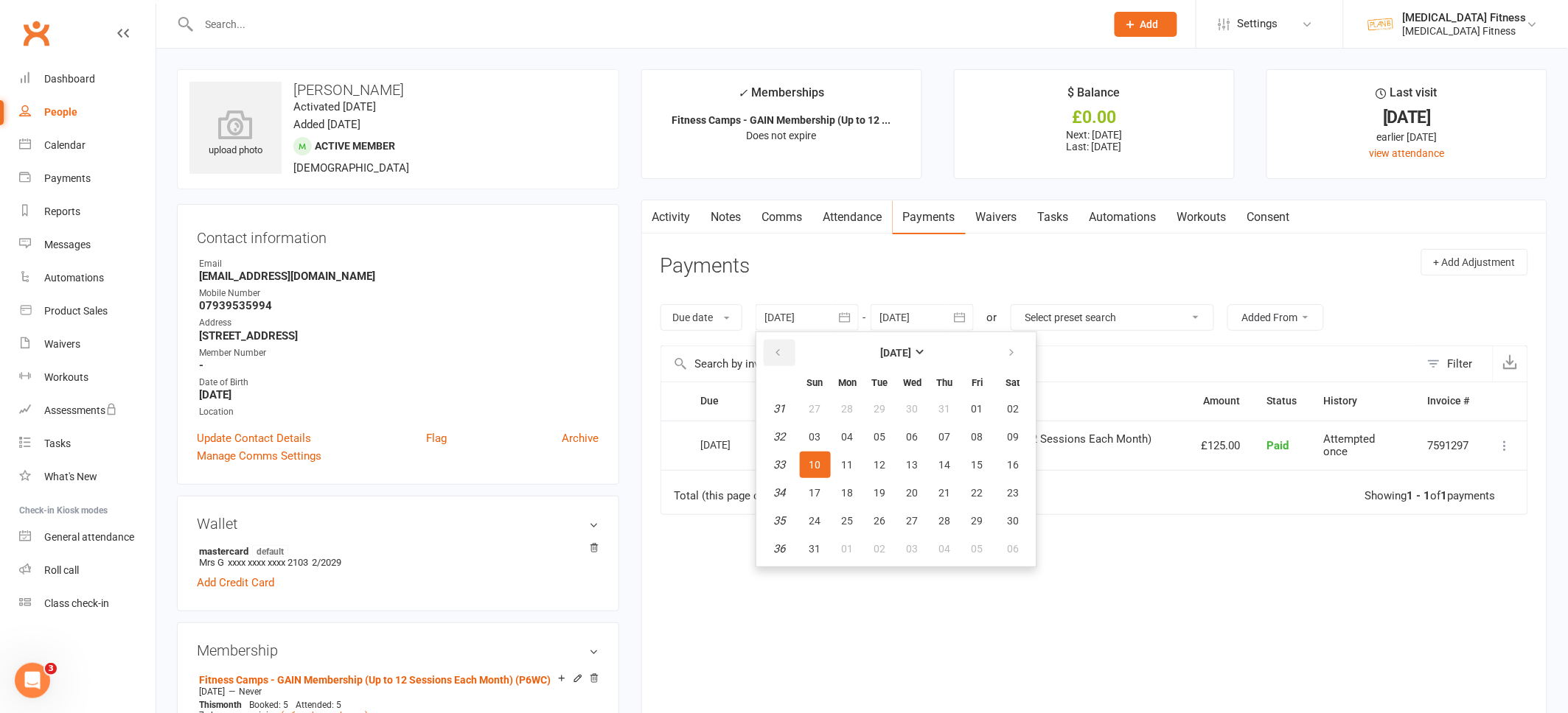
click at [771, 345] on button "button" at bounding box center [780, 352] width 32 height 27
click at [881, 403] on span "01" at bounding box center [880, 409] width 12 height 12
type input "[DATE]"
